Goal: Use online tool/utility: Utilize a website feature to perform a specific function

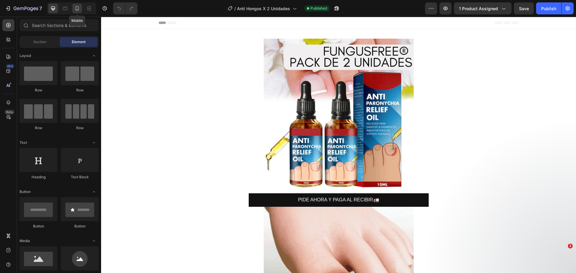
click at [75, 7] on icon at bounding box center [77, 8] width 6 height 6
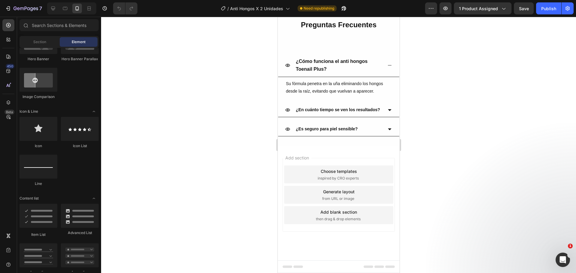
scroll to position [150, 0]
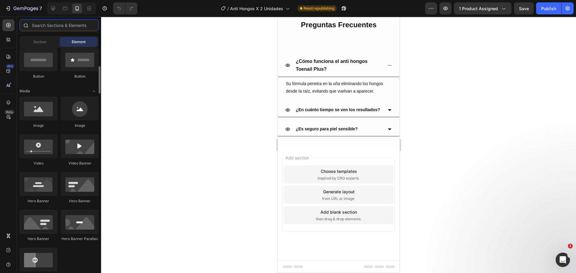
click at [52, 26] on input "text" at bounding box center [58, 25] width 79 height 12
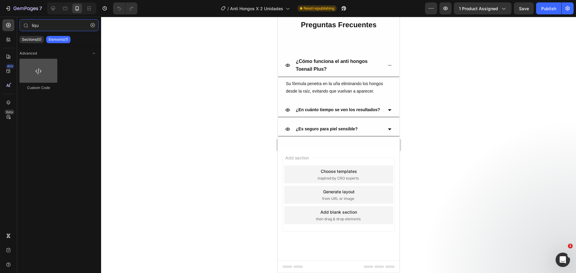
type input "liqu"
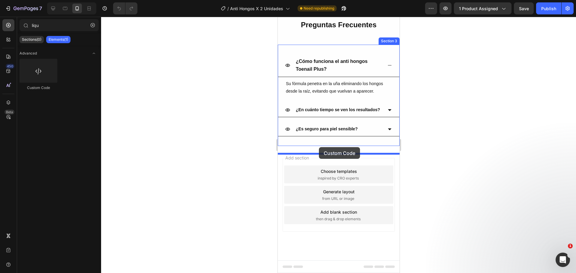
drag, startPoint x: 322, startPoint y: 89, endPoint x: 318, endPoint y: 147, distance: 58.0
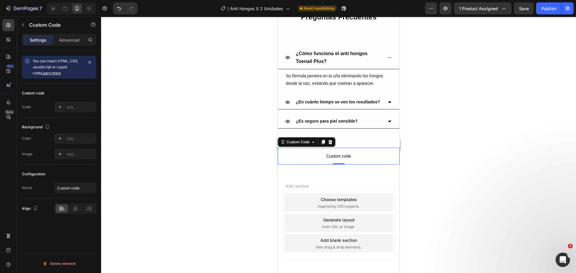
drag, startPoint x: 334, startPoint y: 162, endPoint x: 307, endPoint y: 166, distance: 27.2
drag, startPoint x: 307, startPoint y: 166, endPoint x: 302, endPoint y: 166, distance: 5.1
click at [302, 160] on span "Custom code" at bounding box center [338, 156] width 122 height 7
click at [76, 106] on div "Add..." at bounding box center [81, 107] width 28 height 5
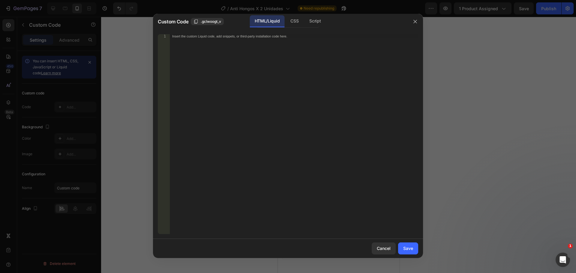
click at [202, 33] on div "1 Insert the custom Liquid code, add snippets, or third-party installation code…" at bounding box center [288, 134] width 270 height 210
click at [200, 36] on div "Insert the custom Liquid code, add snippets, or third-party installation code h…" at bounding box center [281, 36] width 219 height 4
paste textarea "{% render 'a2reviews-widget' product:product %}"
type textarea "{% render 'a2reviews-widget' product:product %}"
click at [406, 247] on div "Save" at bounding box center [408, 248] width 10 height 6
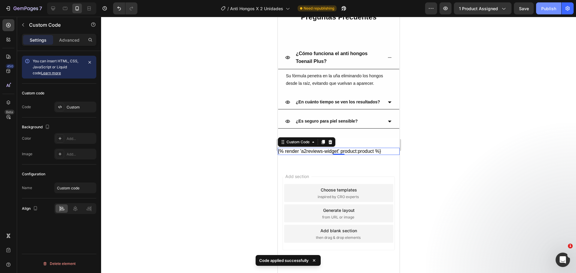
click at [549, 7] on div "Publish" at bounding box center [548, 8] width 15 height 6
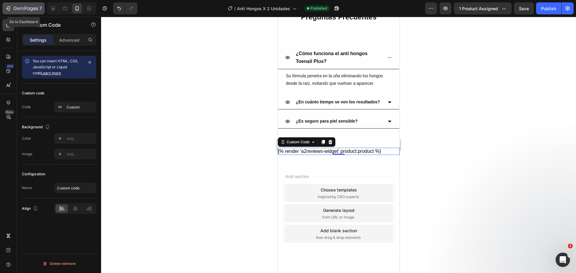
click at [23, 7] on icon "button" at bounding box center [25, 8] width 25 height 5
